Goal: Navigation & Orientation: Find specific page/section

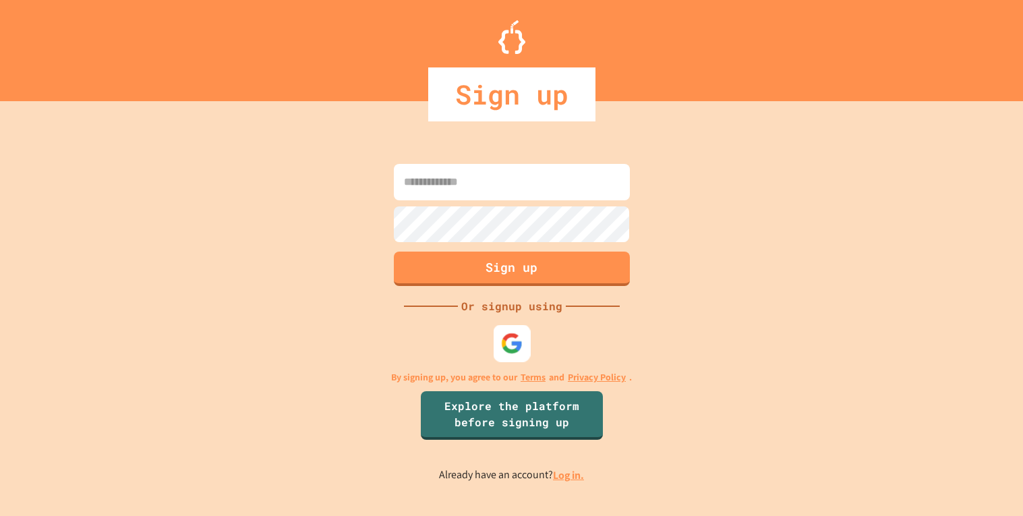
click at [510, 351] on img at bounding box center [511, 343] width 22 height 22
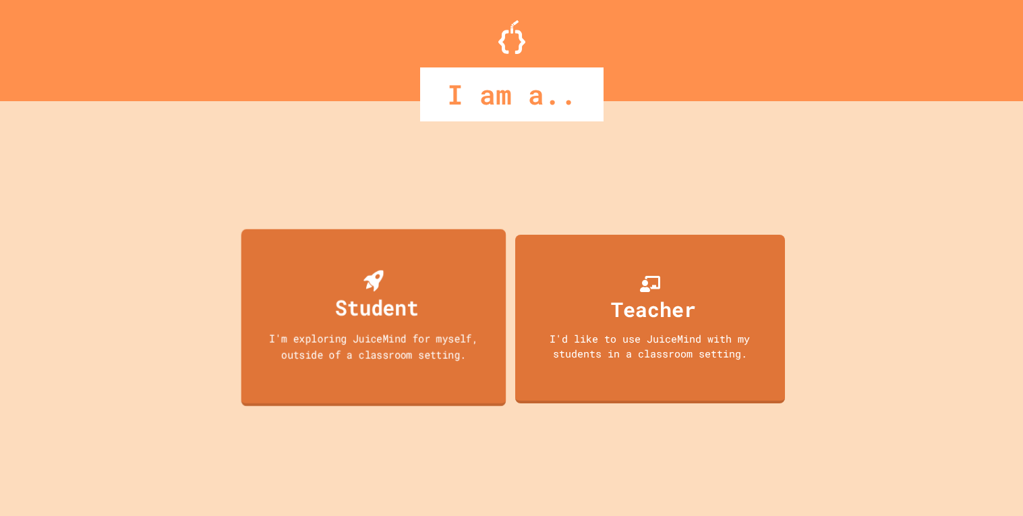
click at [329, 336] on div "I'm exploring JuiceMind for myself, outside of a classroom setting." at bounding box center [373, 346] width 238 height 32
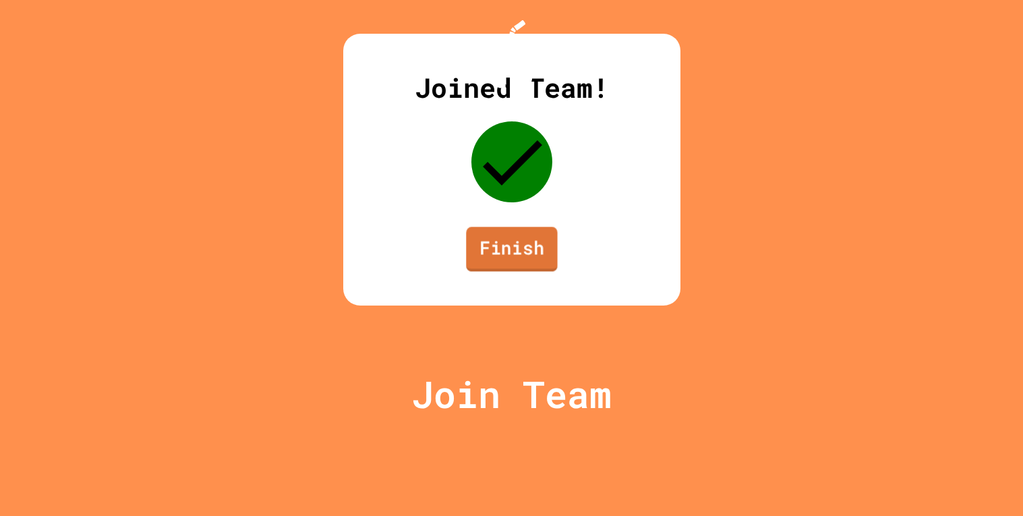
click at [533, 271] on link "Finish" at bounding box center [511, 248] width 91 height 44
